Goal: Transaction & Acquisition: Purchase product/service

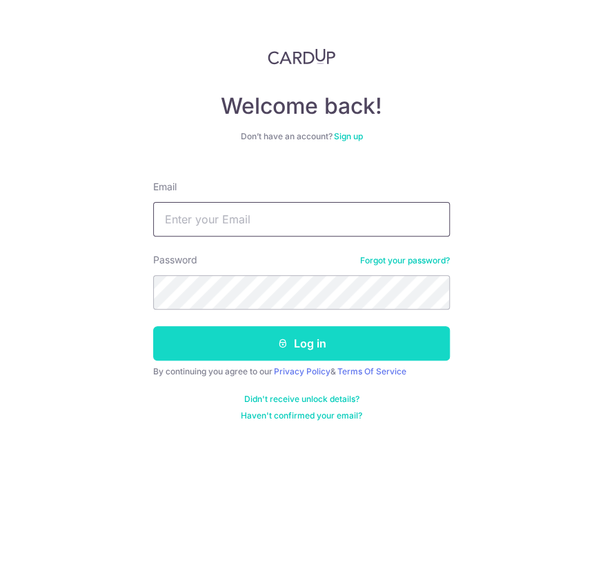
type input "[EMAIL_ADDRESS][DOMAIN_NAME]"
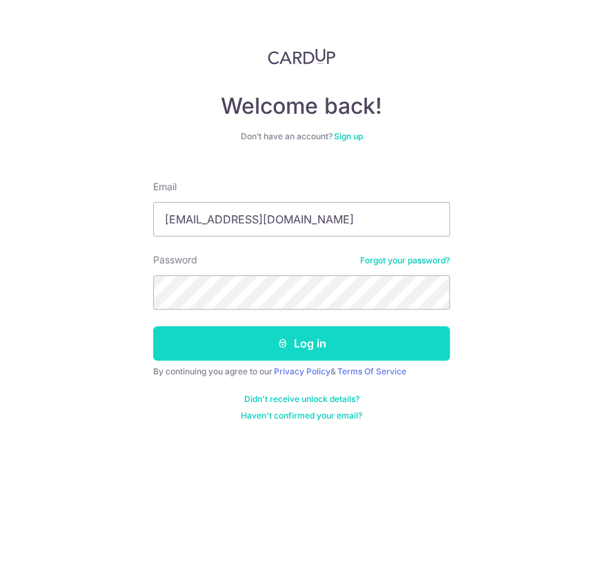
click at [239, 352] on button "Log in" at bounding box center [301, 343] width 297 height 34
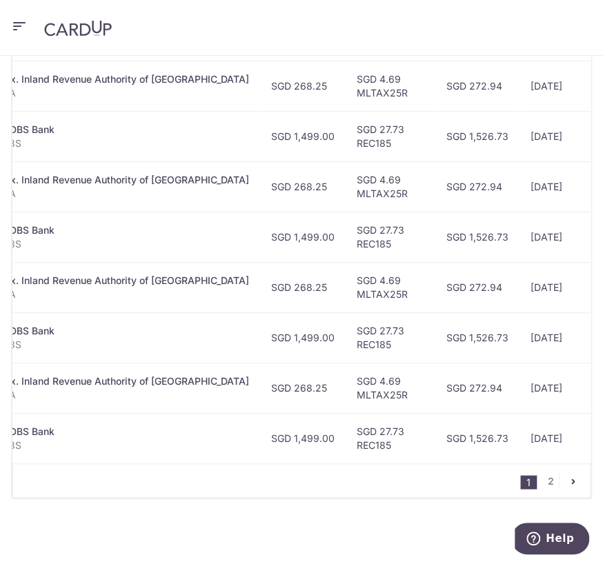
scroll to position [0, 345]
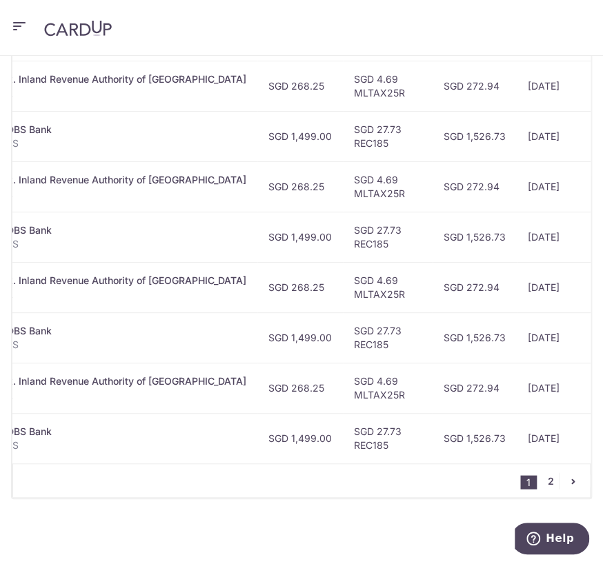
click at [545, 477] on link "2" at bounding box center [550, 481] width 17 height 17
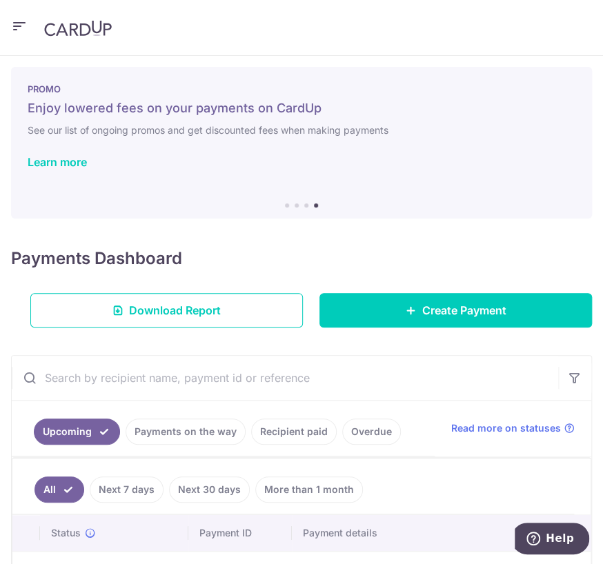
scroll to position [0, 0]
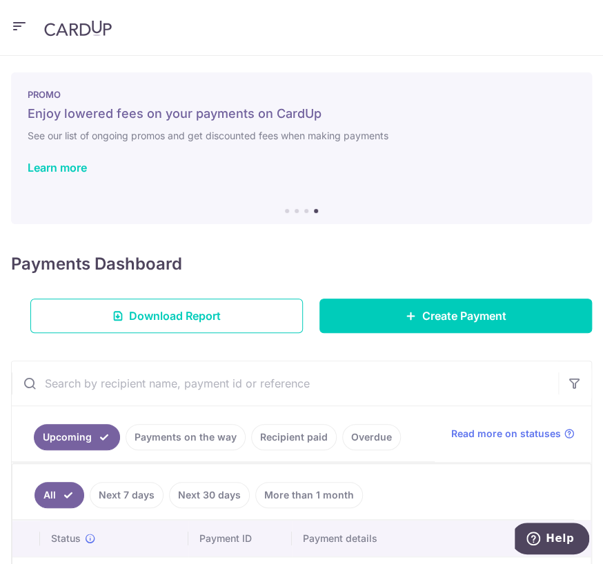
click at [80, 32] on img at bounding box center [78, 28] width 68 height 17
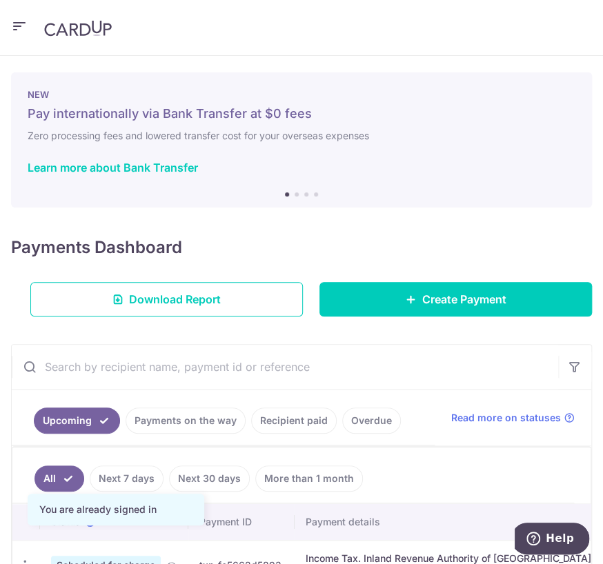
click at [14, 27] on icon "button" at bounding box center [19, 26] width 17 height 17
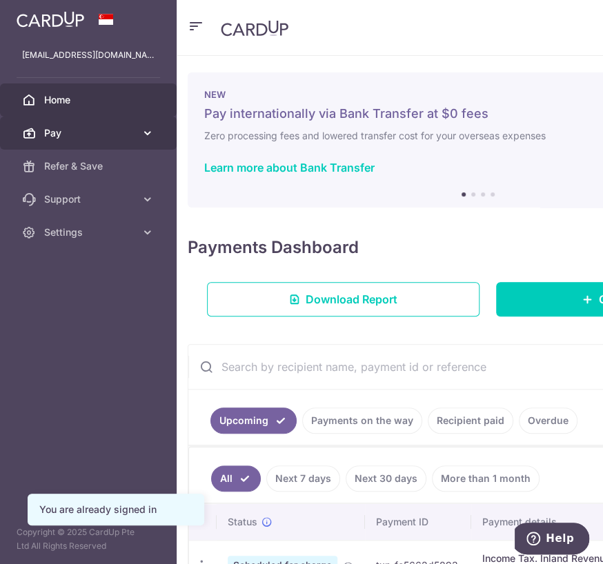
click at [134, 136] on span "Pay" at bounding box center [89, 133] width 91 height 14
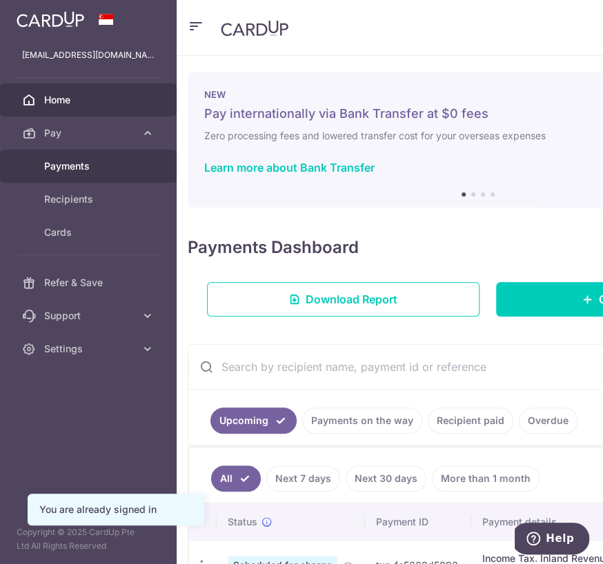
click at [79, 164] on span "Payments" at bounding box center [89, 166] width 91 height 14
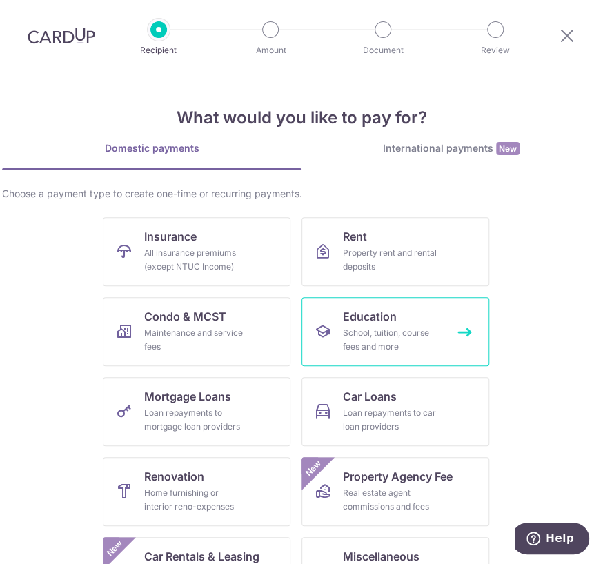
click at [388, 329] on div "School, tuition, course fees and more" at bounding box center [392, 340] width 99 height 28
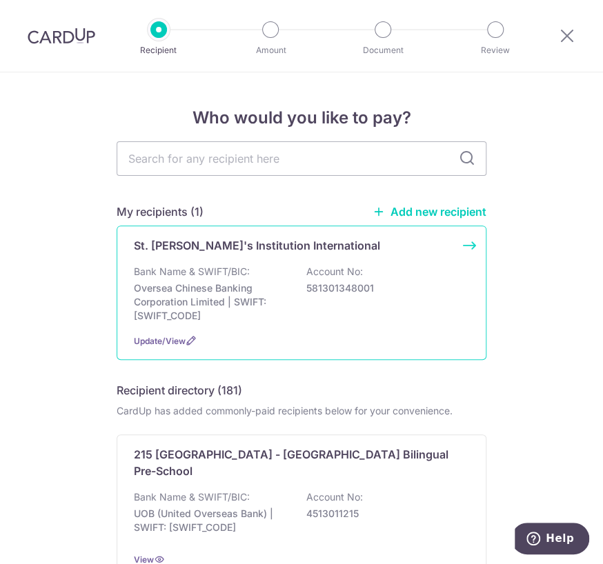
click at [462, 246] on div "St. Joseph's Institution International Bank Name & SWIFT/BIC: Oversea Chinese B…" at bounding box center [302, 293] width 370 height 135
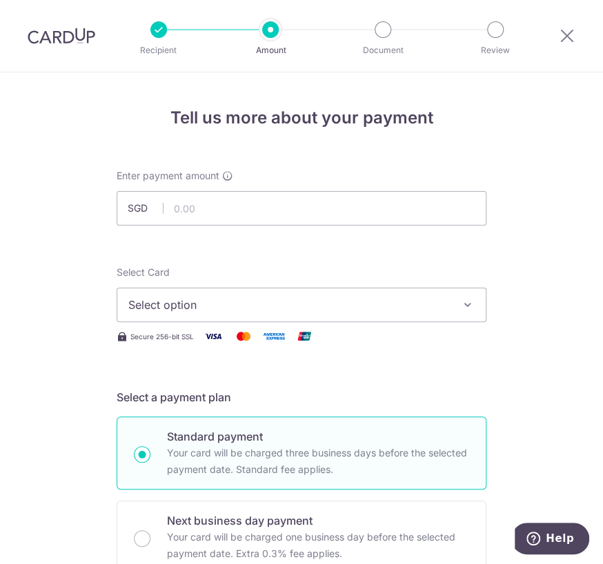
scroll to position [183, 0]
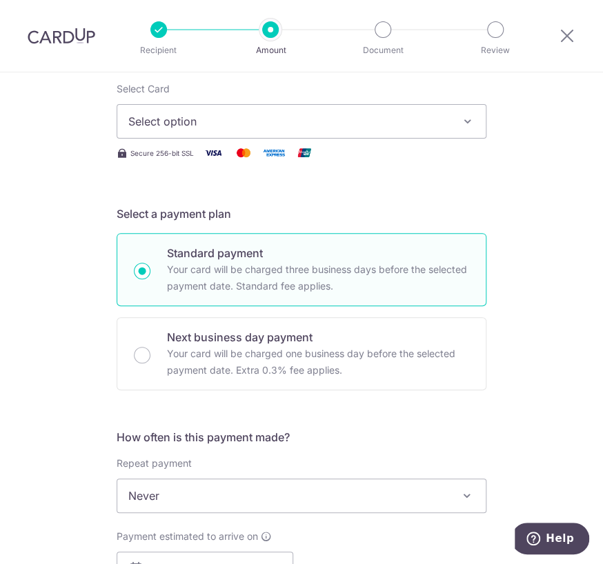
click at [405, 115] on span "Select option" at bounding box center [288, 121] width 321 height 17
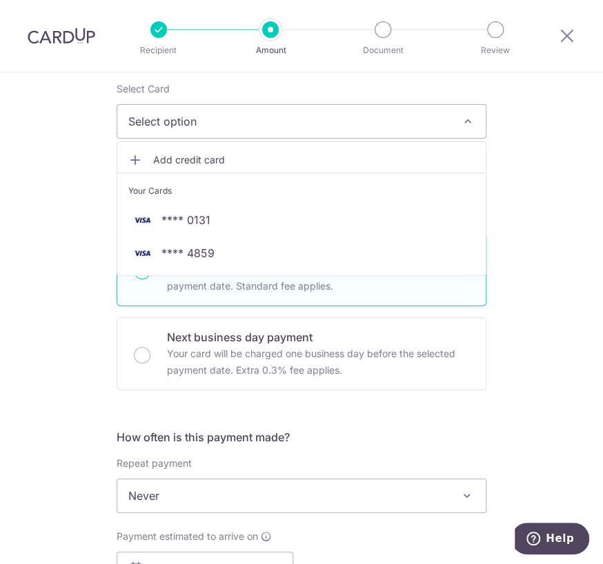
click at [547, 170] on div "Tell us more about your payment Enter payment amount SGD Select Card Select opt…" at bounding box center [301, 516] width 603 height 1254
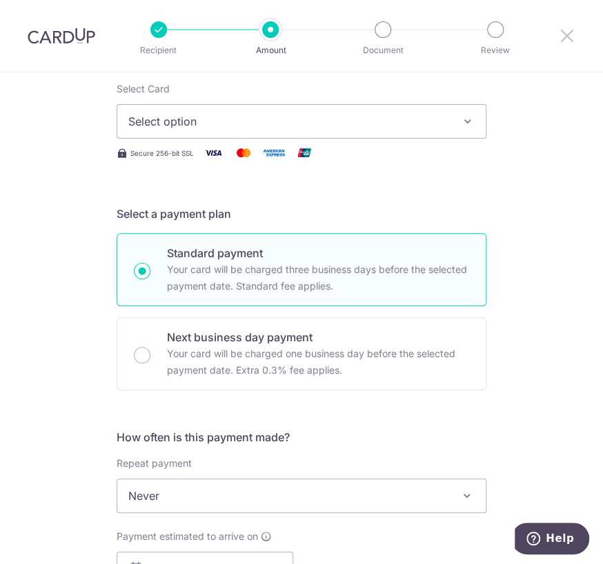
click at [571, 33] on icon at bounding box center [567, 35] width 17 height 17
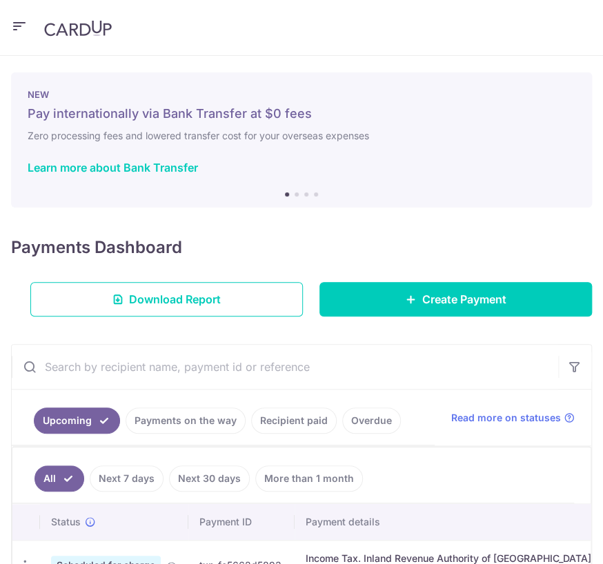
click at [28, 34] on header at bounding box center [301, 28] width 603 height 56
click at [13, 26] on icon "button" at bounding box center [19, 26] width 17 height 17
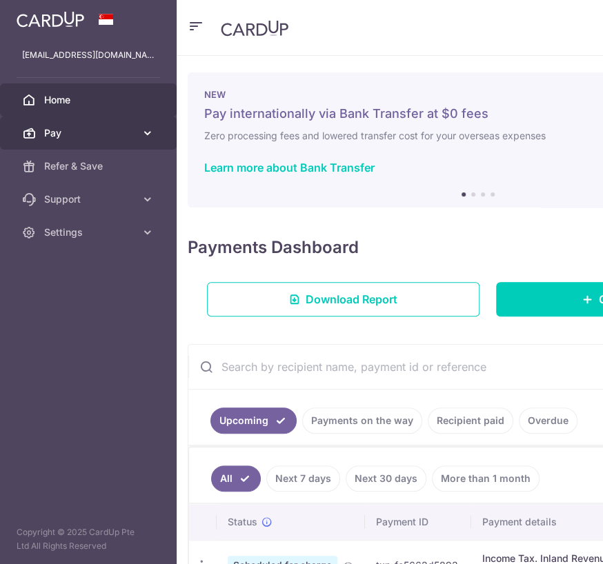
click at [123, 139] on span "Pay" at bounding box center [89, 133] width 91 height 14
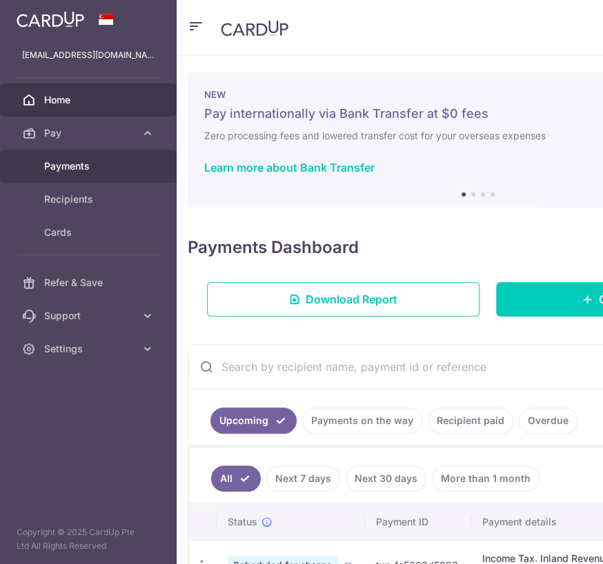
click at [100, 163] on span "Payments" at bounding box center [89, 166] width 91 height 14
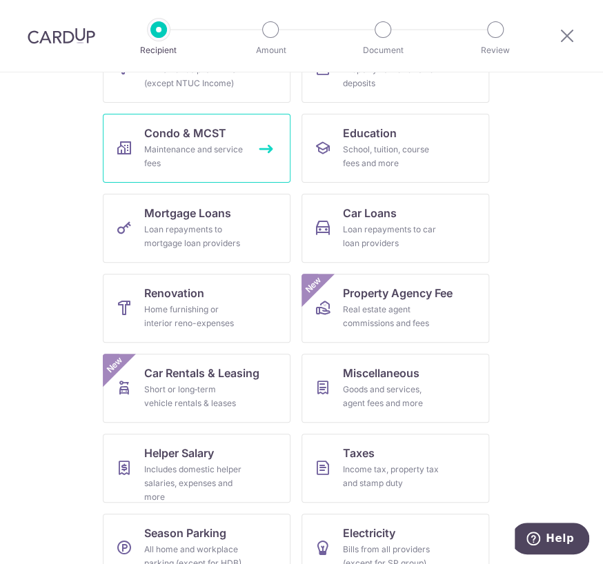
scroll to position [212, 0]
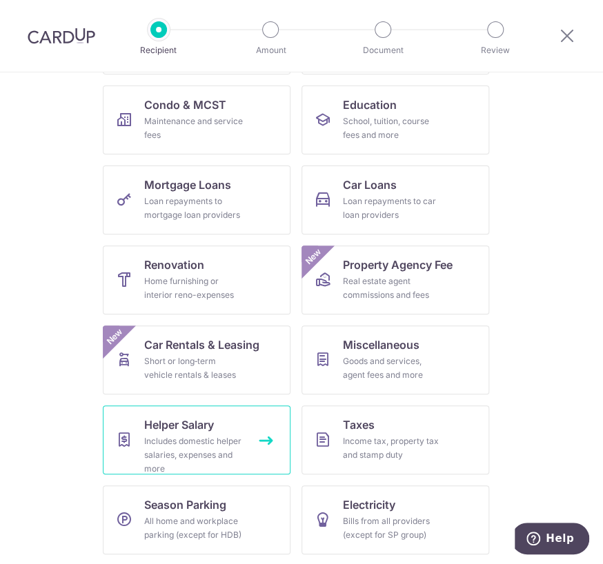
click at [215, 444] on div "Includes domestic helper salaries, expenses and more" at bounding box center [193, 455] width 99 height 41
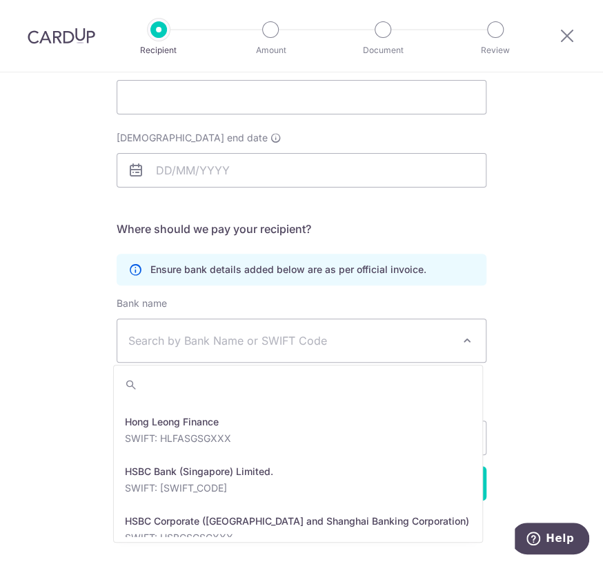
scroll to position [1504, 0]
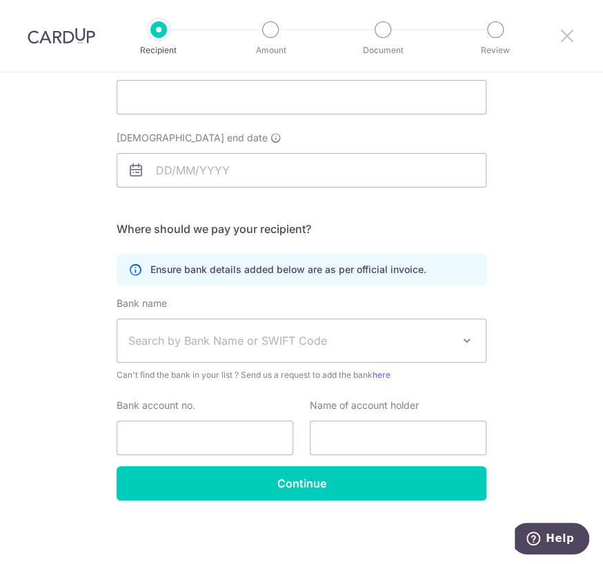
click at [570, 35] on icon at bounding box center [567, 35] width 17 height 17
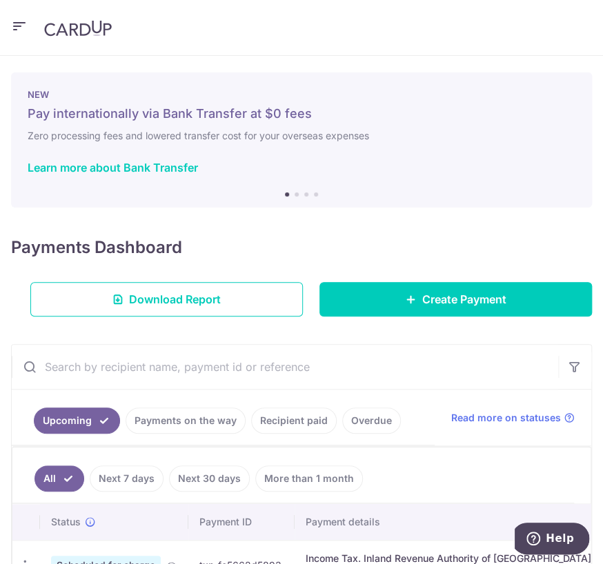
click at [24, 26] on icon "button" at bounding box center [19, 26] width 17 height 17
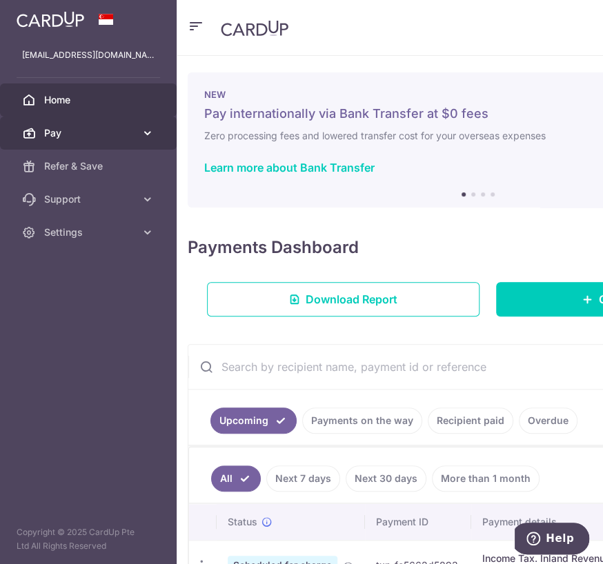
click at [86, 135] on span "Pay" at bounding box center [89, 133] width 91 height 14
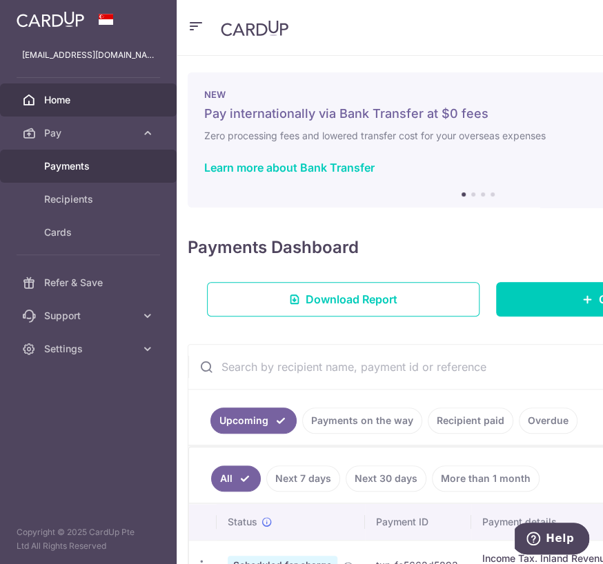
click at [85, 168] on span "Payments" at bounding box center [89, 166] width 91 height 14
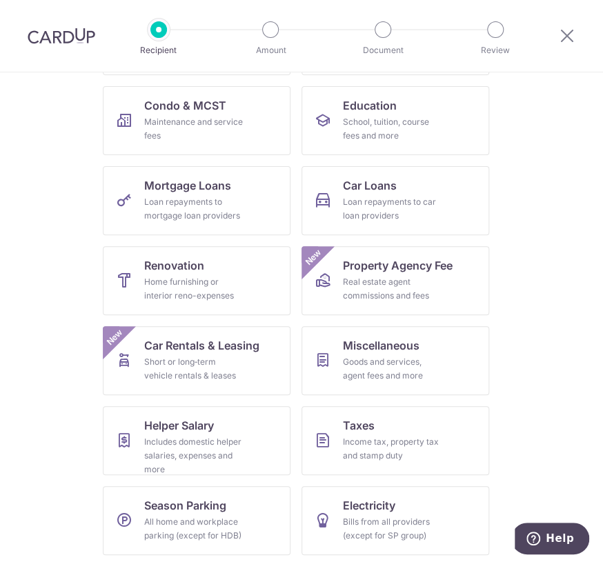
scroll to position [212, 0]
click at [441, 526] on link "Electricity Bills from all providers (except for SP group)" at bounding box center [395, 520] width 188 height 69
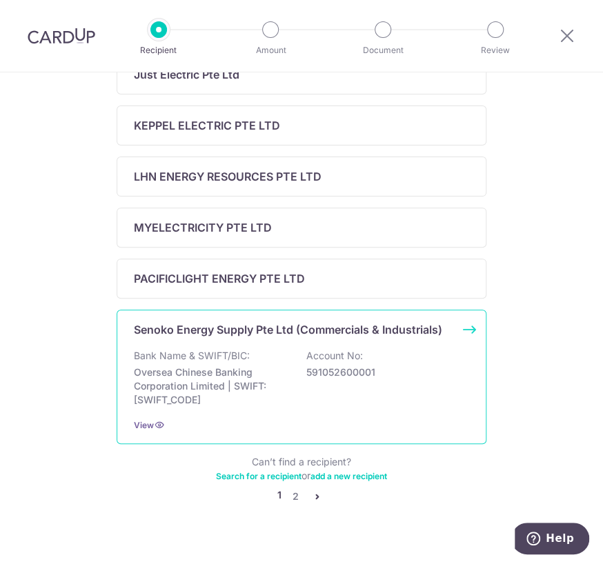
scroll to position [534, 0]
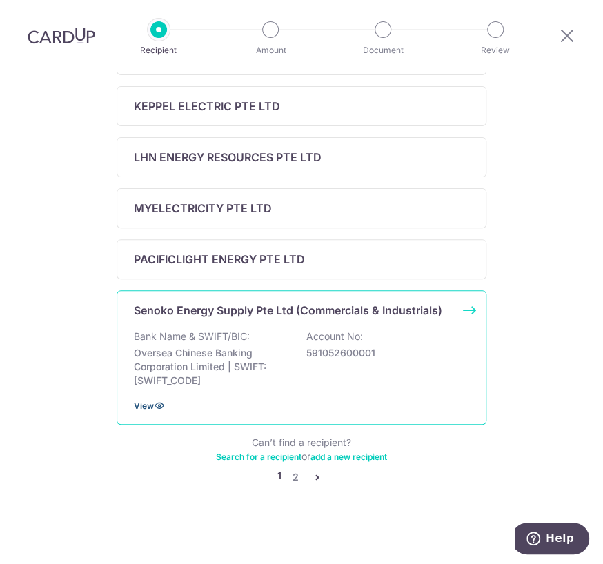
click at [143, 404] on span "View" at bounding box center [144, 406] width 20 height 10
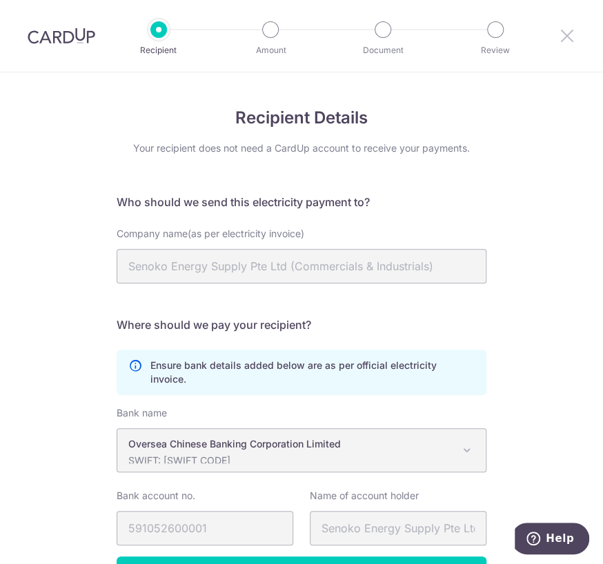
click at [561, 37] on icon at bounding box center [567, 35] width 17 height 17
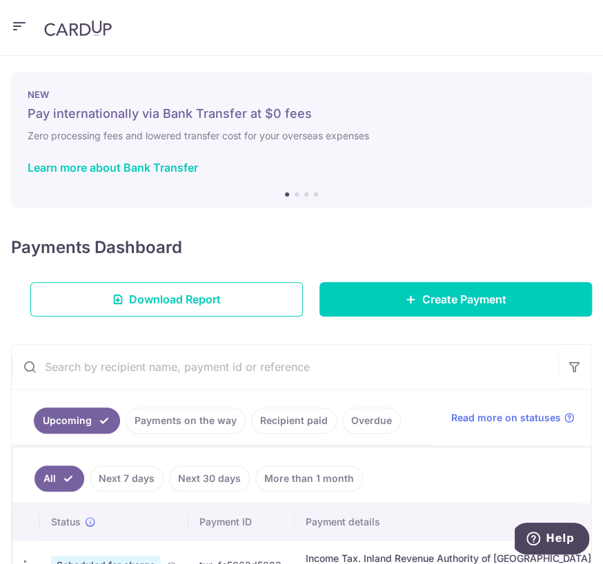
click at [15, 21] on icon "button" at bounding box center [19, 26] width 17 height 17
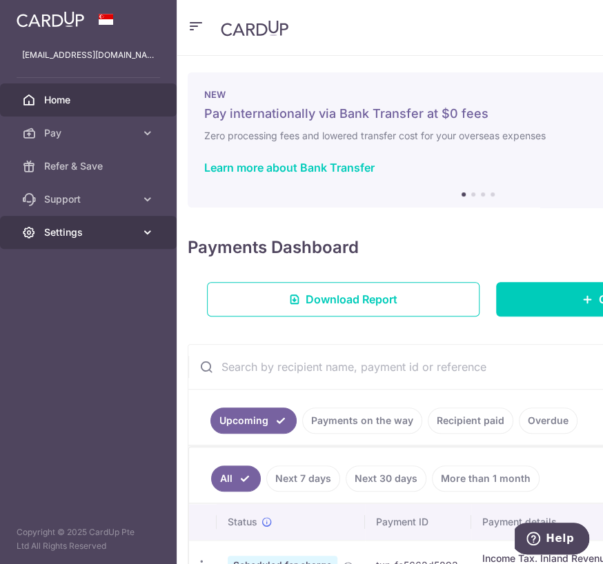
click at [143, 237] on icon at bounding box center [148, 233] width 14 height 14
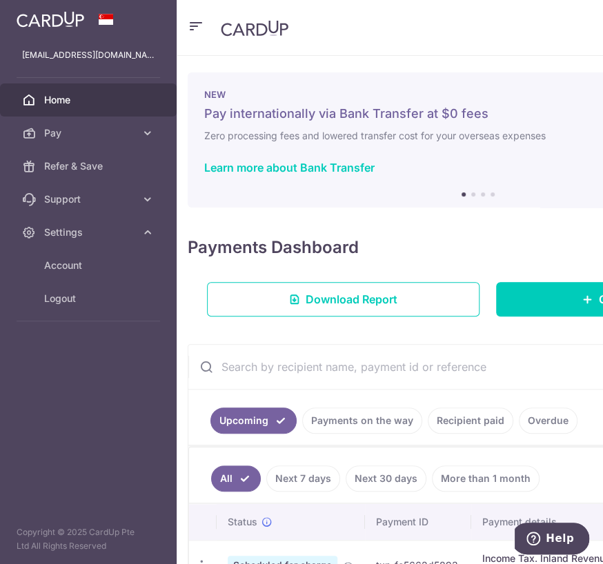
click at [365, 34] on header at bounding box center [478, 28] width 603 height 56
